Goal: Task Accomplishment & Management: Manage account settings

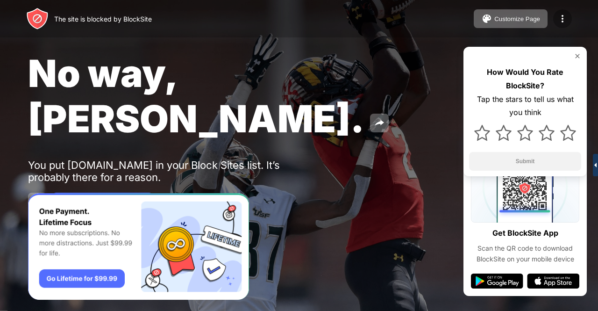
click at [564, 15] on img at bounding box center [562, 18] width 11 height 11
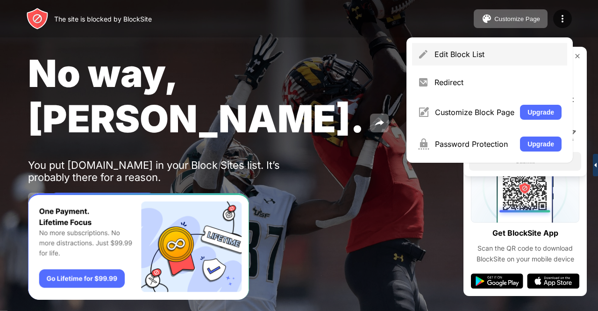
click at [486, 45] on div "Edit Block List" at bounding box center [489, 54] width 155 height 22
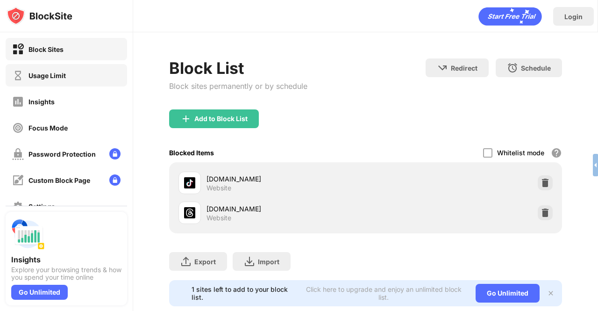
click at [82, 69] on div "Usage Limit" at bounding box center [66, 75] width 121 height 22
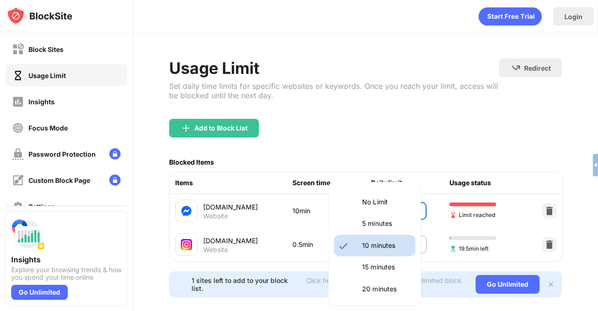
click at [402, 210] on body "Block Sites Usage Limit Insights Focus Mode Password Protection Custom Block Pa…" at bounding box center [299, 155] width 598 height 311
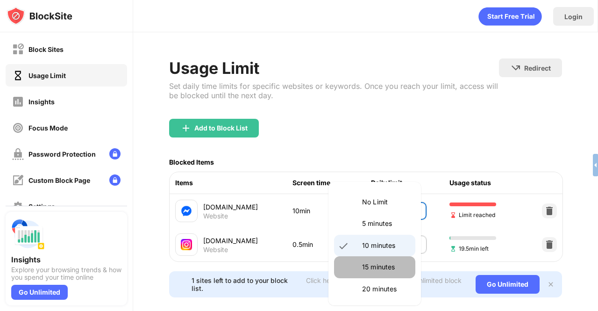
click at [376, 271] on p "15 minutes" at bounding box center [386, 267] width 48 height 10
type input "**"
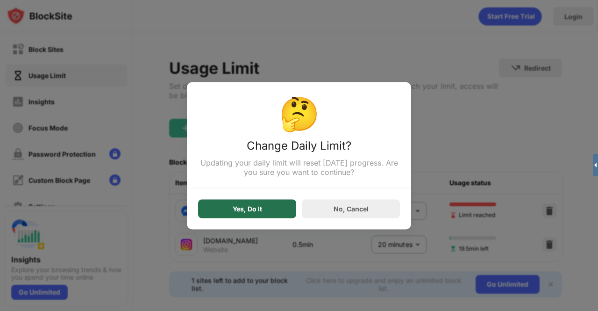
click at [236, 210] on div "Yes, Do It" at bounding box center [247, 208] width 29 height 7
